Goal: Task Accomplishment & Management: Complete application form

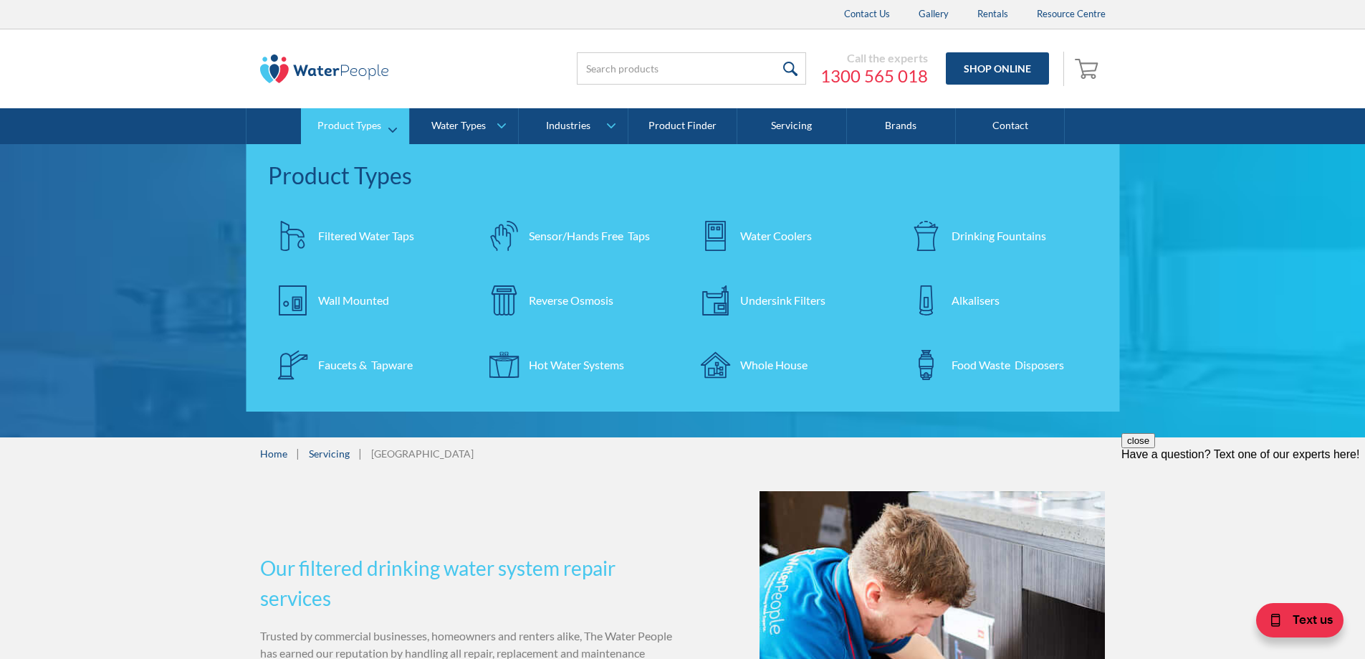
click at [551, 293] on div "Reverse Osmosis" at bounding box center [571, 300] width 85 height 17
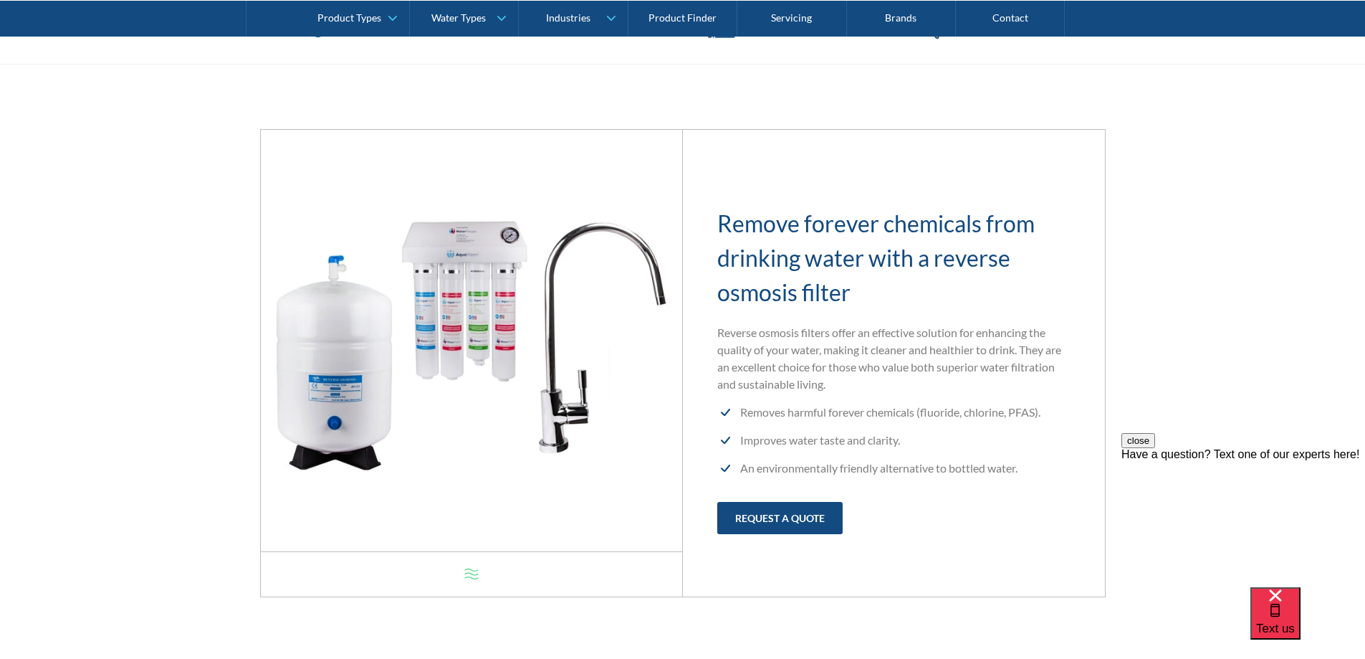
scroll to position [573, 0]
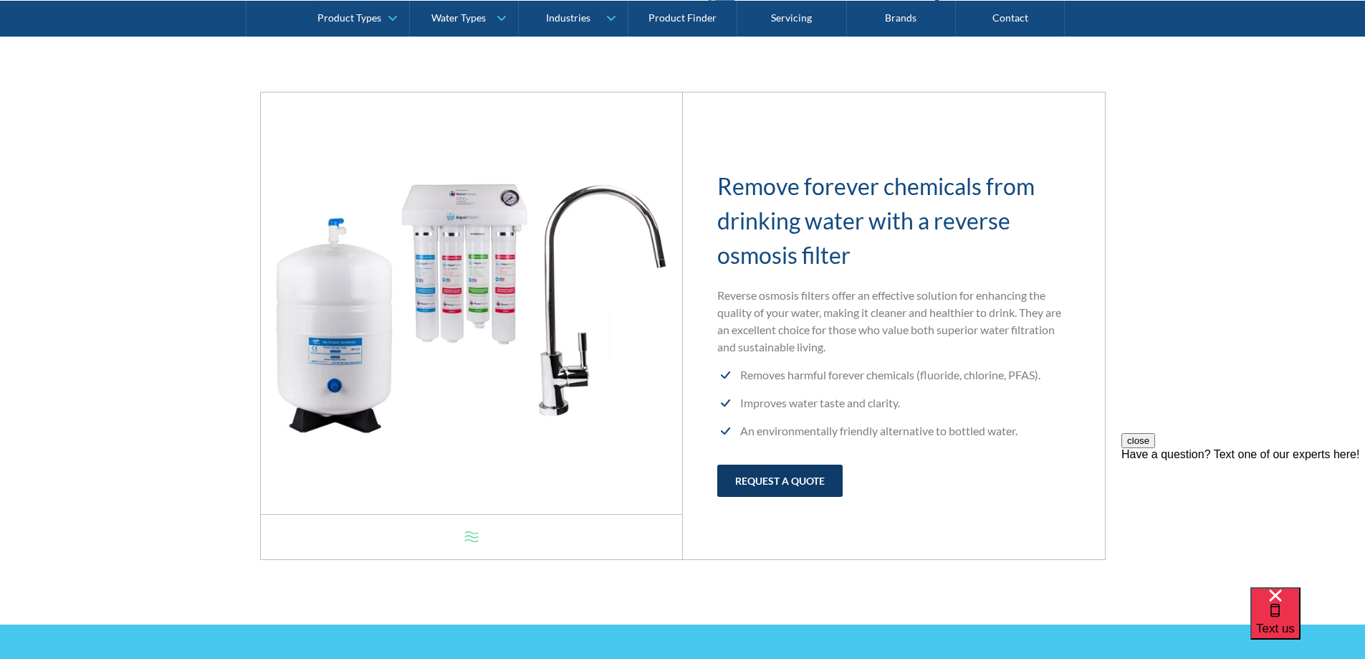
click at [824, 482] on link "request a quote" at bounding box center [779, 480] width 125 height 32
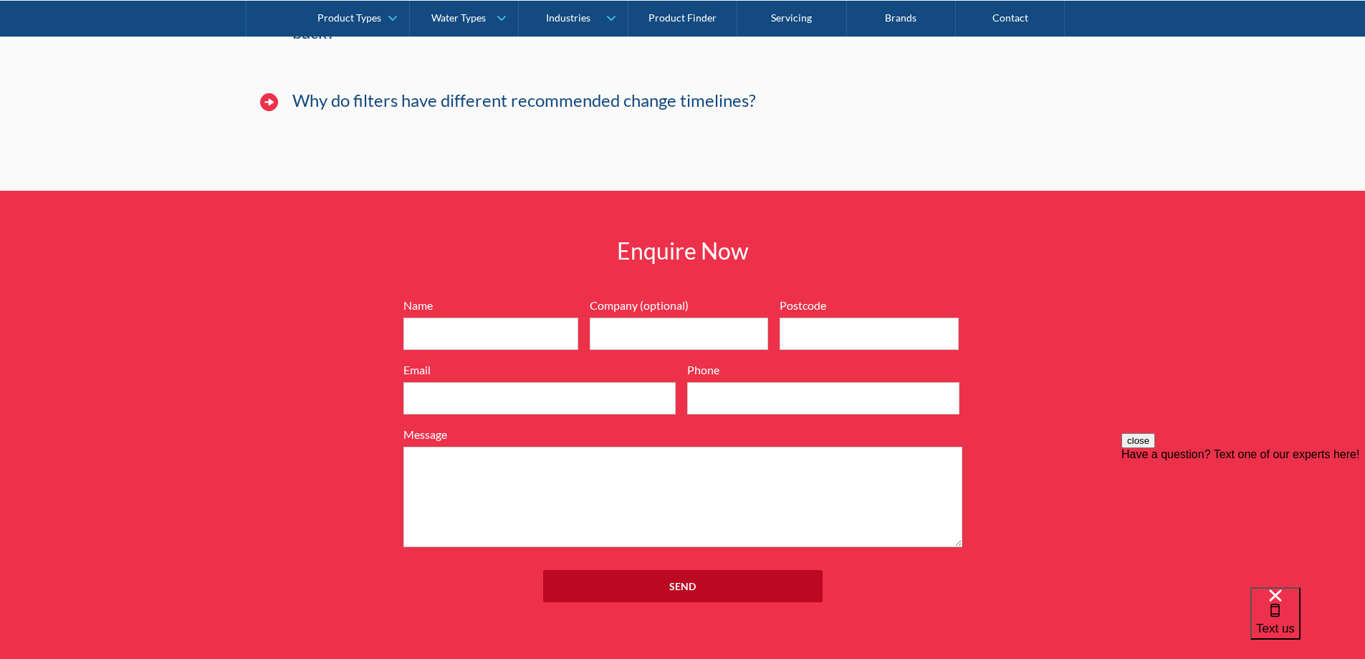
scroll to position [9233, 0]
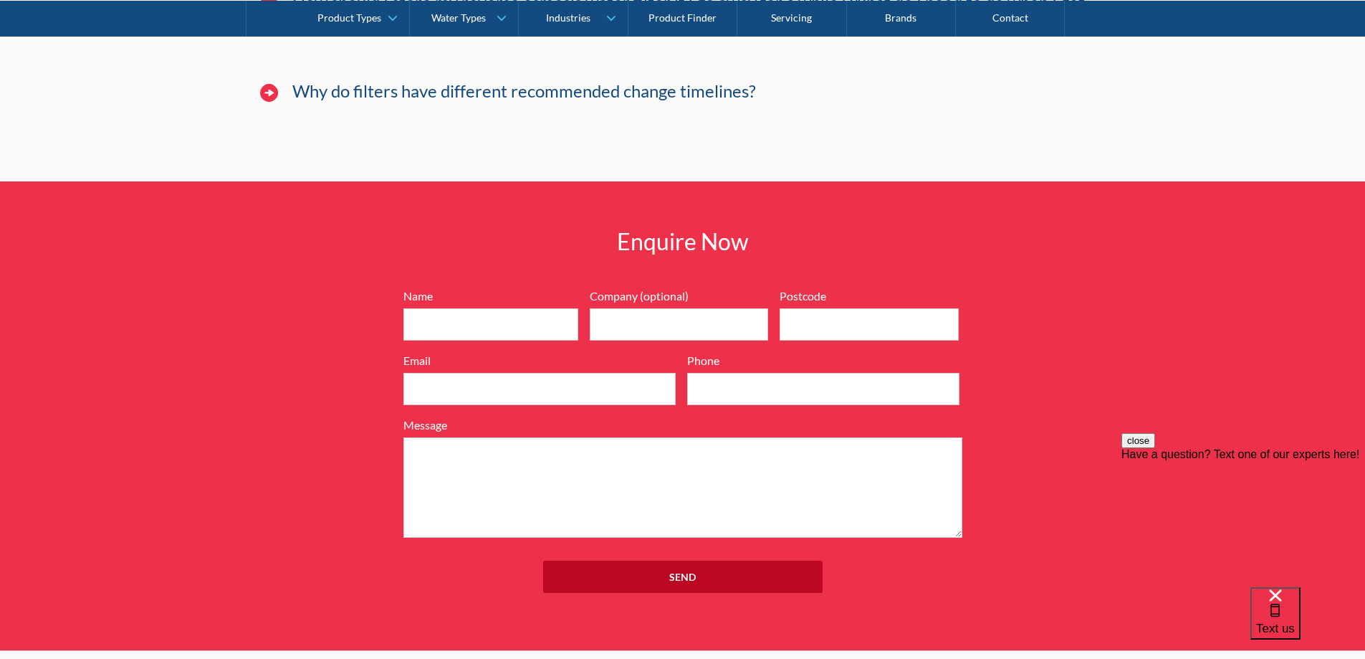
click at [401, 287] on div "Name Company (optional) Postcode Email Phone Message" at bounding box center [682, 412] width 573 height 250
click at [421, 308] on input "Name" at bounding box center [490, 324] width 175 height 32
type input "[PERSON_NAME]"
type input "3338"
type input "[PERSON_NAME][EMAIL_ADDRESS][DOMAIN_NAME]"
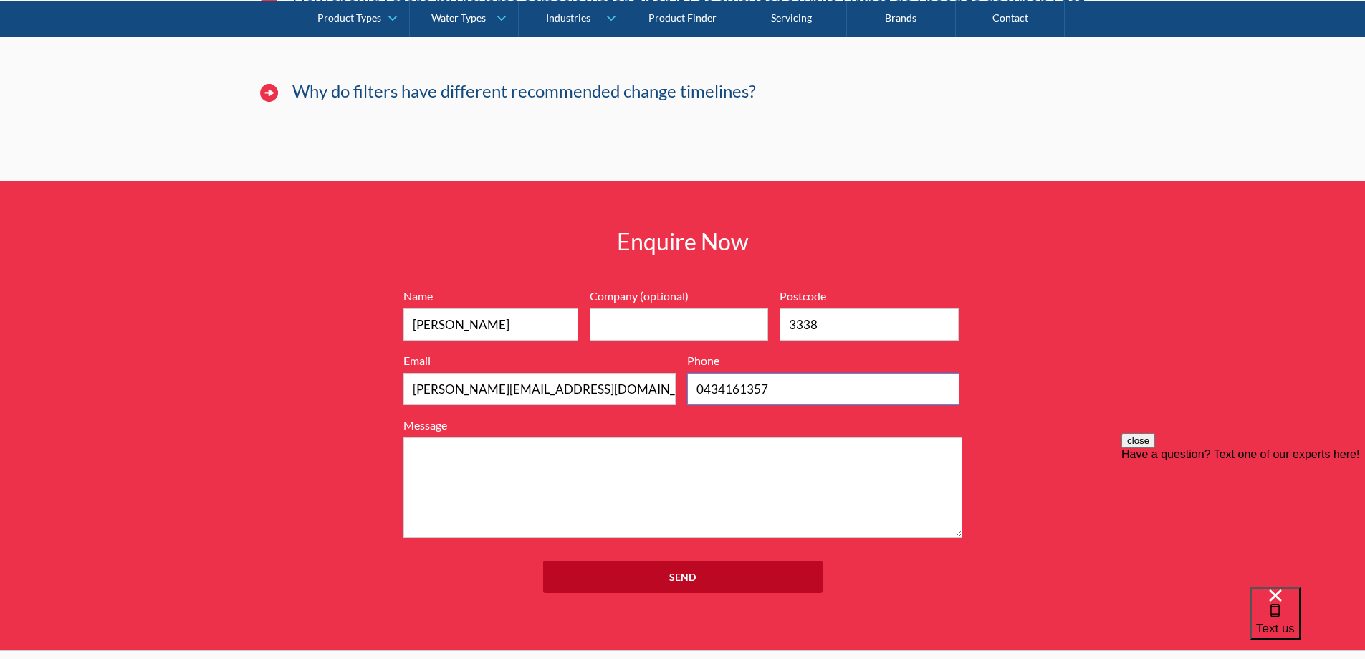
type input "0434161357"
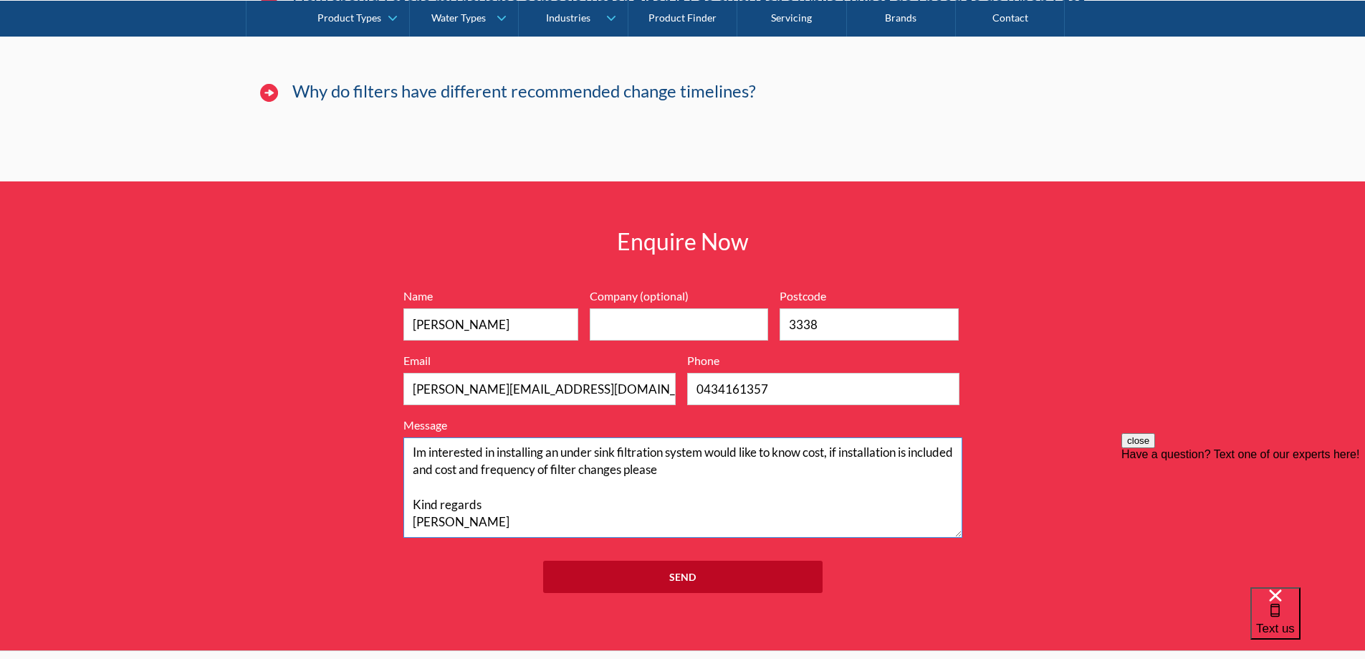
drag, startPoint x: 443, startPoint y: 447, endPoint x: 383, endPoint y: 348, distance: 116.0
click at [383, 348] on div "Enquire Now 7199ebfc89469718eadd6f0c0345ca51cae17984353ea86a4a584a90323ec471d39…" at bounding box center [682, 415] width 1365 height 469
type textarea "Im interested in installing an under sink filtration system would like to know …"
click at [707, 560] on input "Send" at bounding box center [682, 576] width 279 height 32
